Goal: Transaction & Acquisition: Purchase product/service

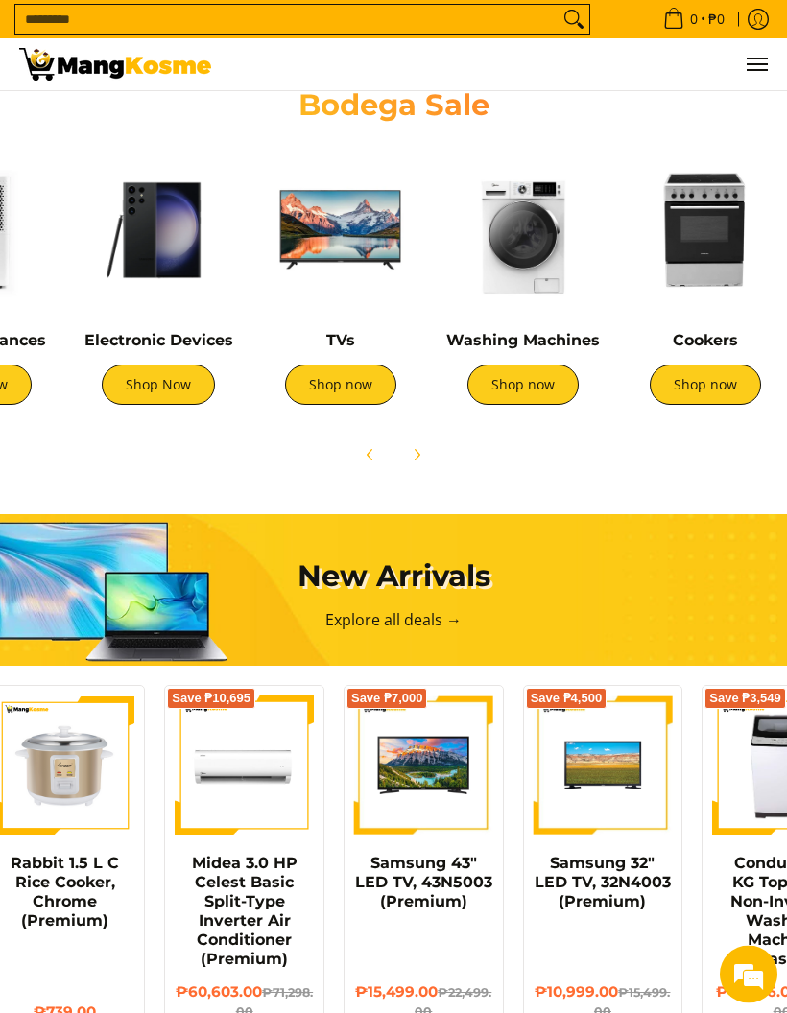
scroll to position [1036, 0]
click at [514, 372] on link "Shop now" at bounding box center [522, 384] width 111 height 40
click at [709, 385] on link "Shop now" at bounding box center [704, 384] width 111 height 40
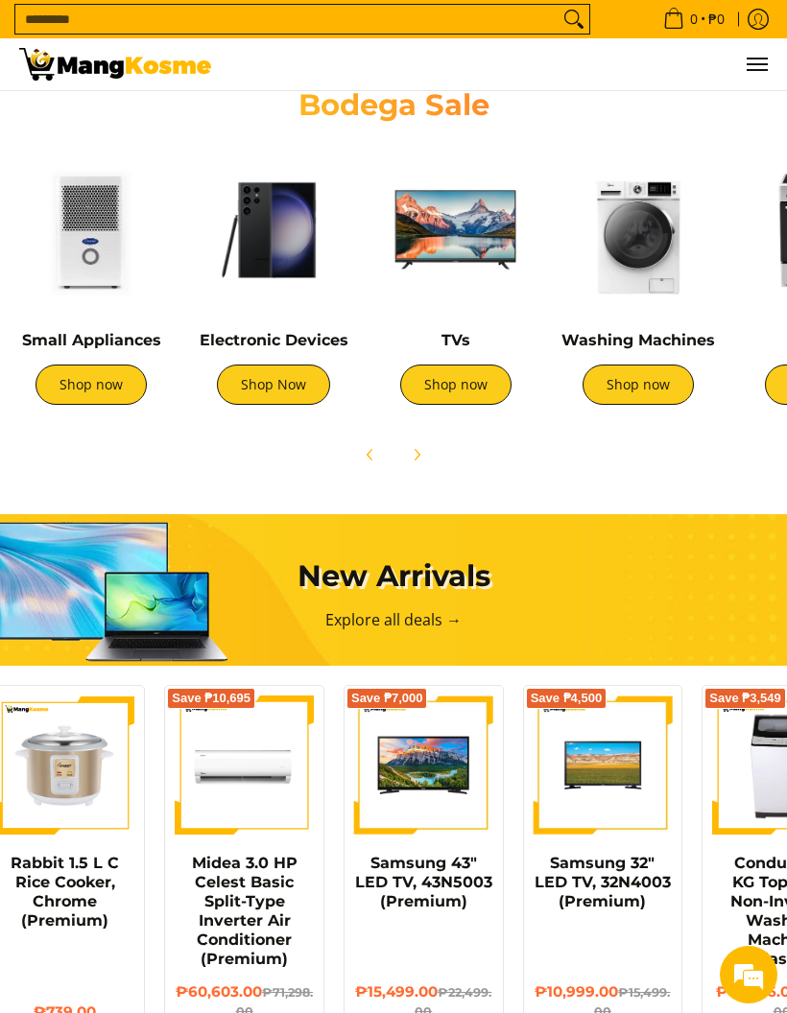
scroll to position [0, 342]
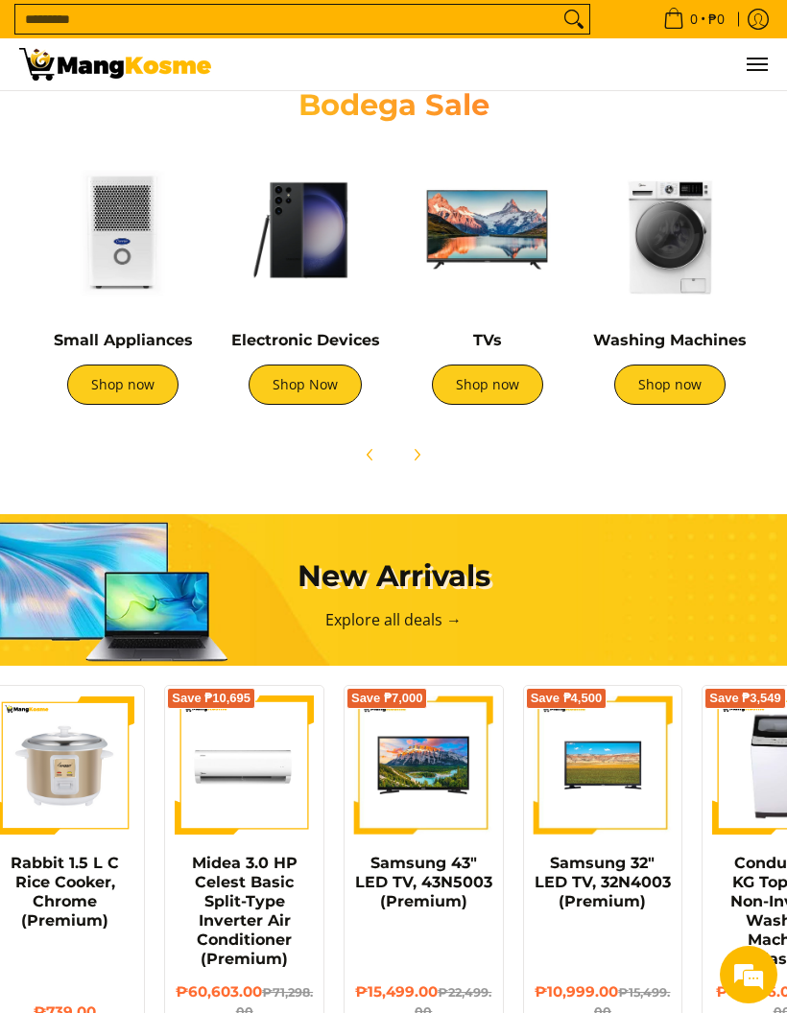
click at [138, 378] on link "Shop now" at bounding box center [122, 384] width 111 height 40
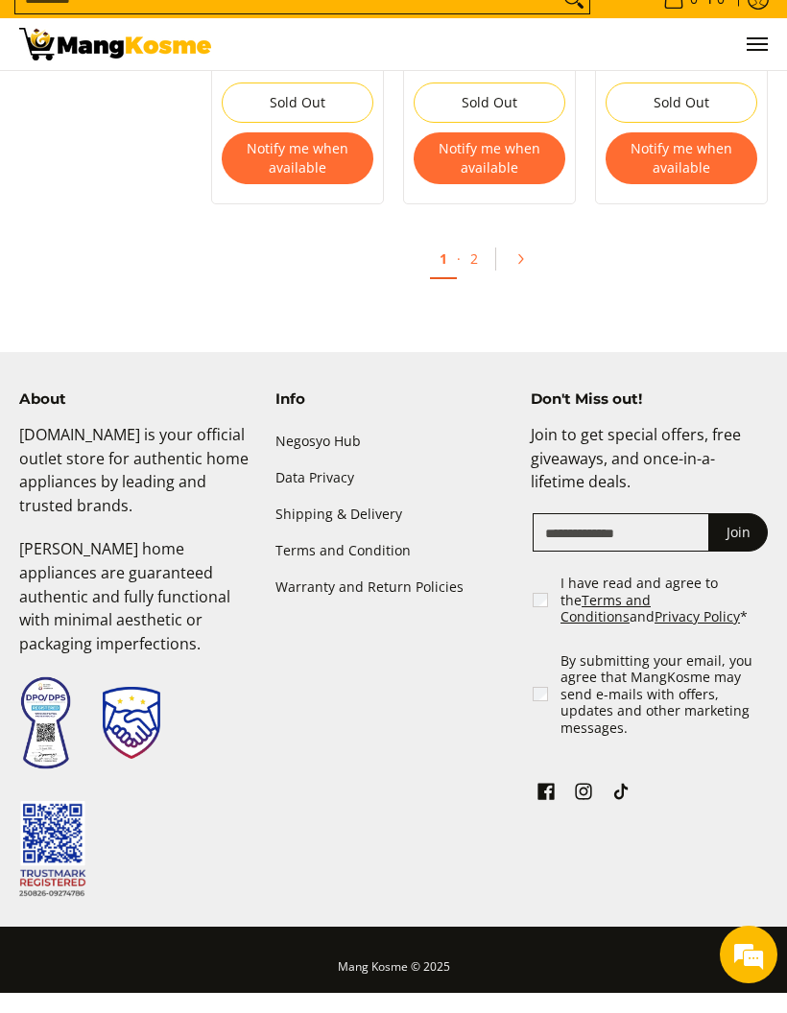
scroll to position [3796, 0]
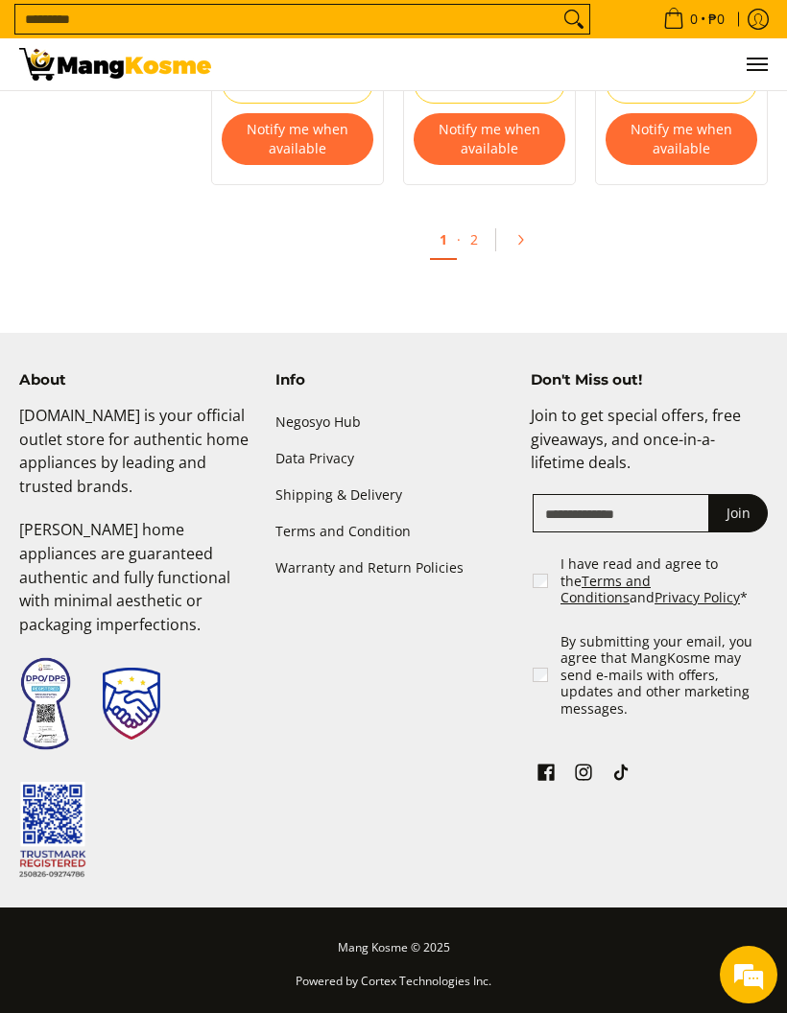
click at [518, 247] on icon "Pagination" at bounding box center [519, 239] width 13 height 13
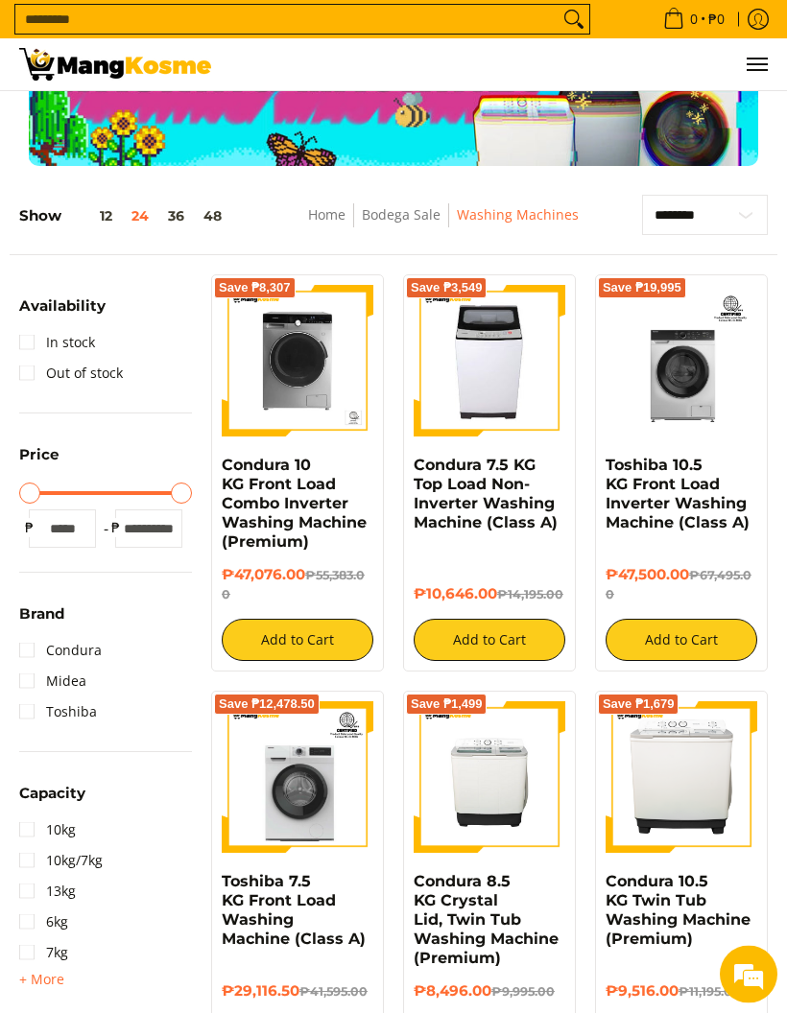
scroll to position [0, 0]
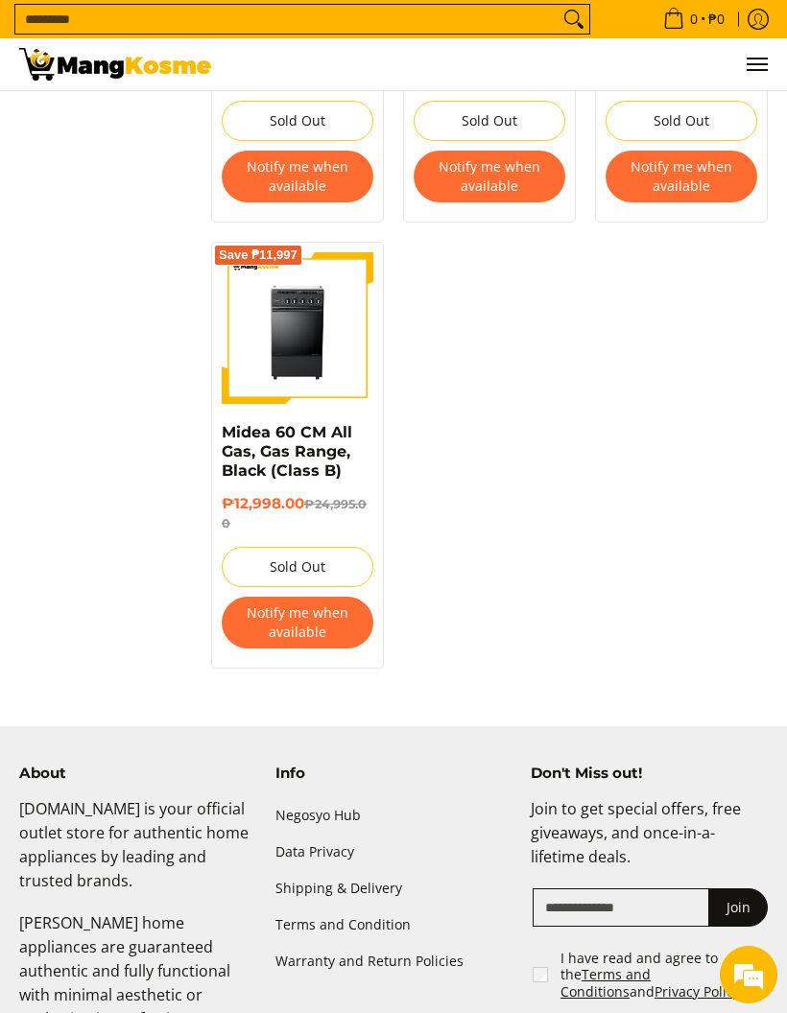
scroll to position [1923, 0]
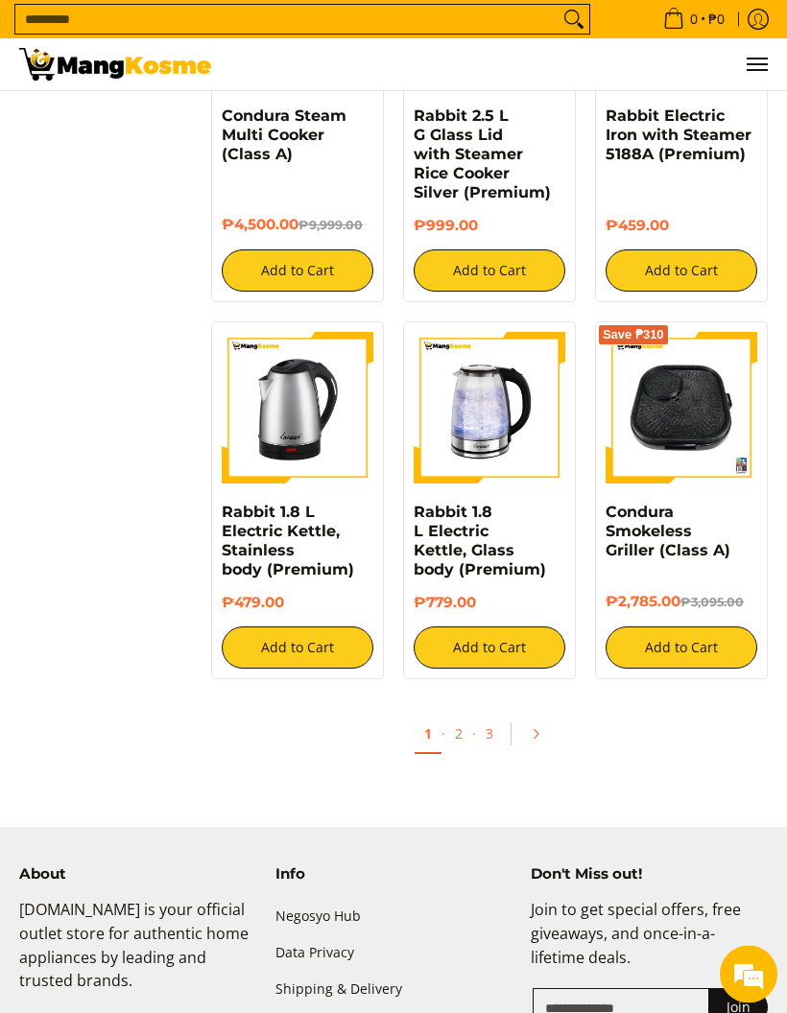
scroll to position [2719, 0]
click at [463, 752] on link "2" at bounding box center [458, 733] width 27 height 37
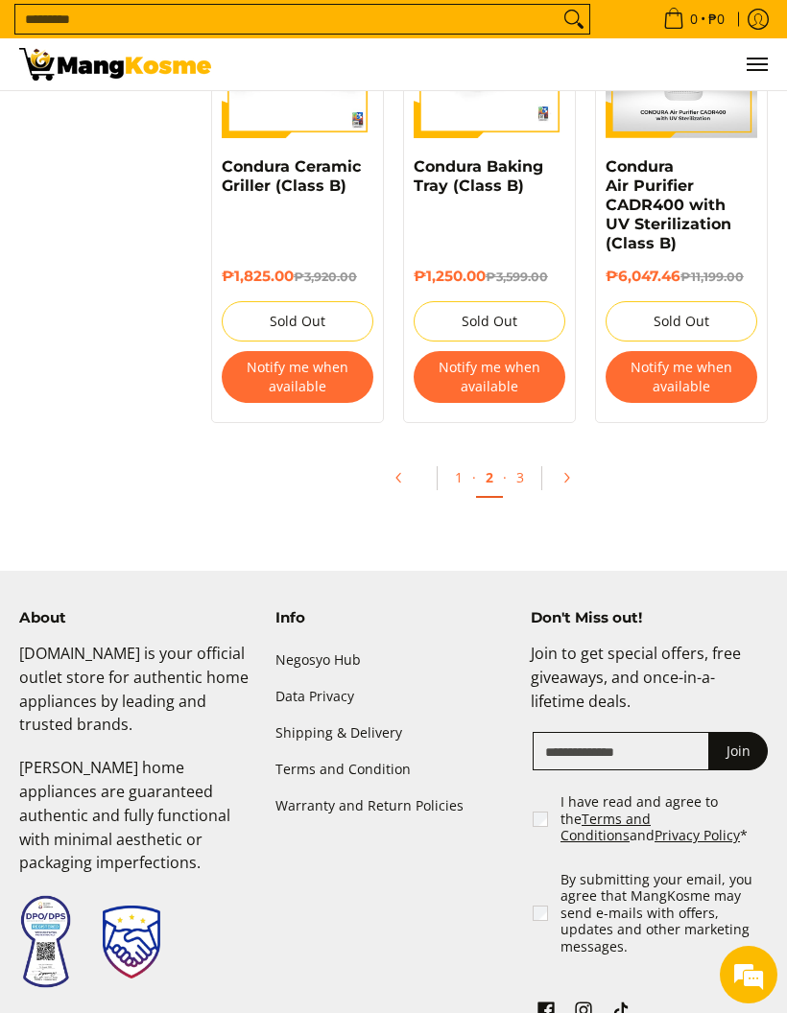
scroll to position [3596, 0]
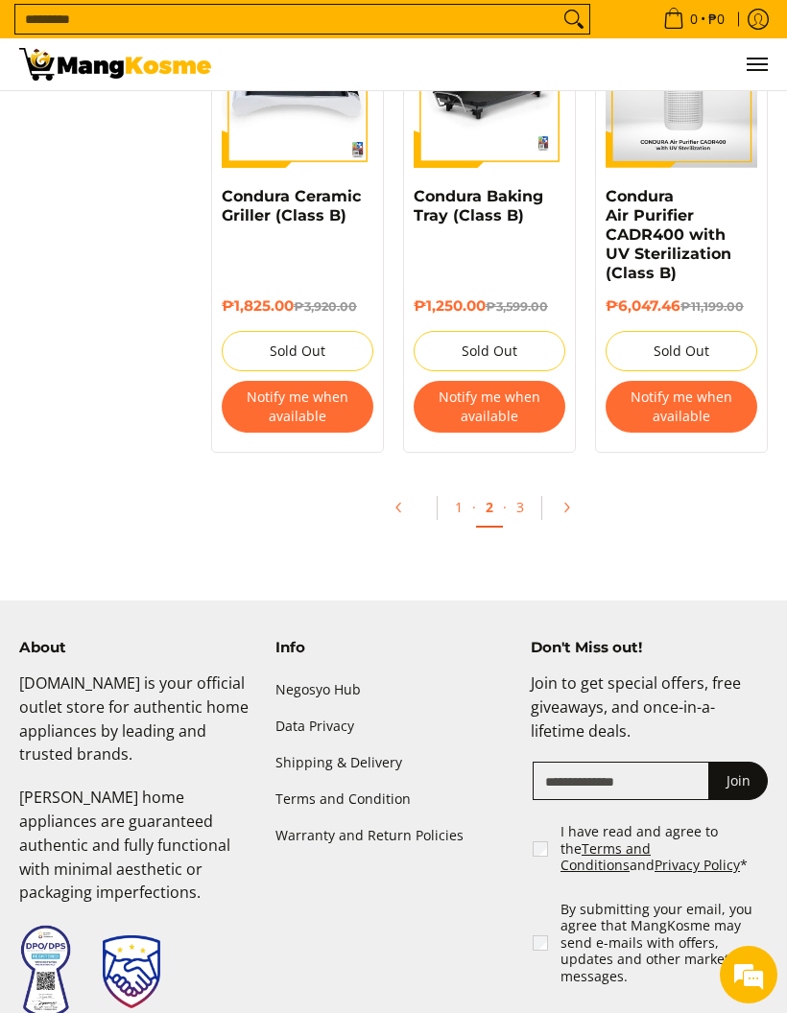
click at [515, 488] on link "3" at bounding box center [519, 506] width 27 height 37
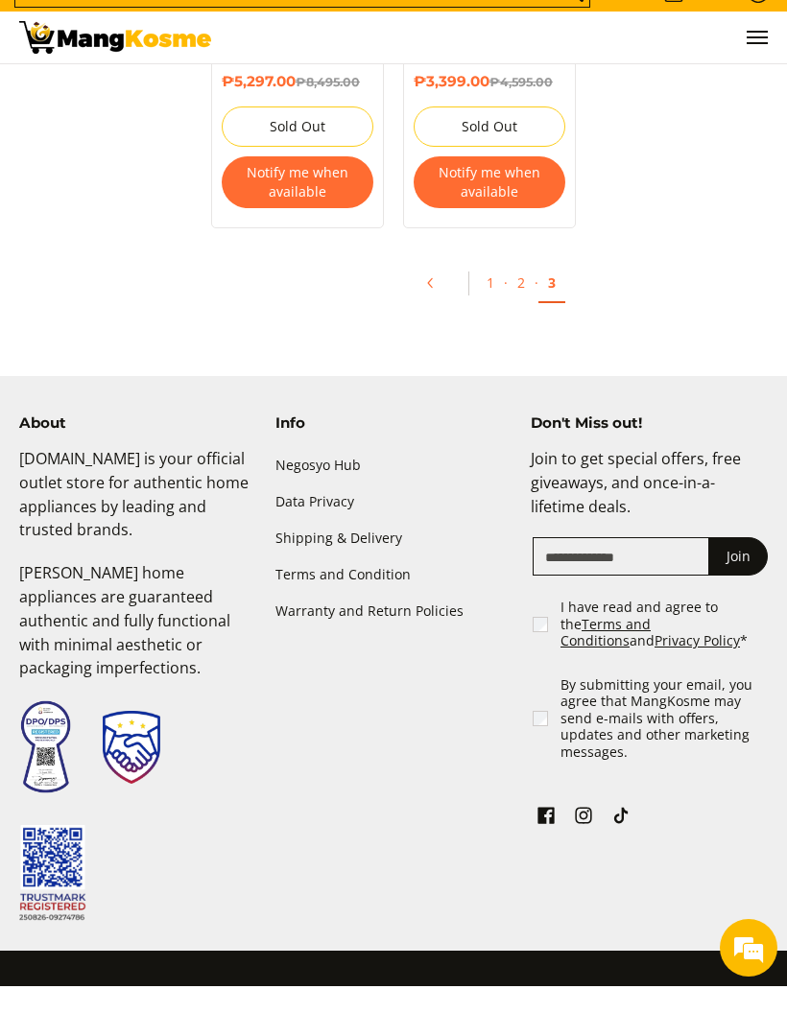
scroll to position [3623, 0]
